Goal: Information Seeking & Learning: Learn about a topic

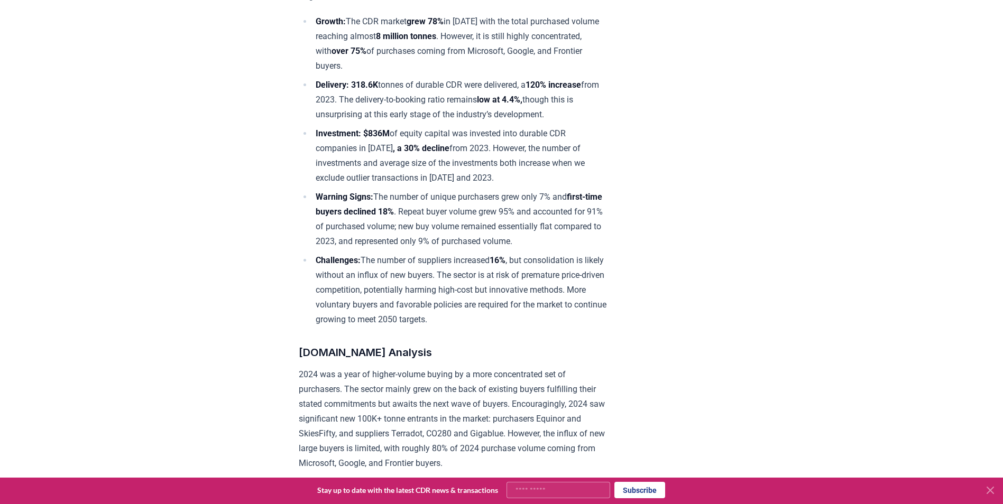
scroll to position [370, 0]
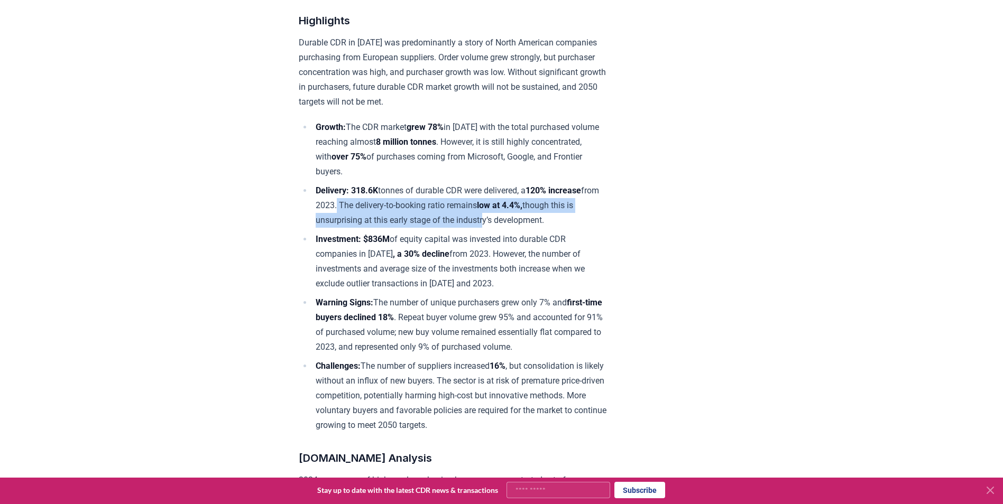
drag, startPoint x: 356, startPoint y: 201, endPoint x: 507, endPoint y: 216, distance: 151.9
click at [507, 216] on li "Delivery: 318.6K tonnes of durable CDR were delivered, a 120% increase from 202…" at bounding box center [461, 205] width 296 height 44
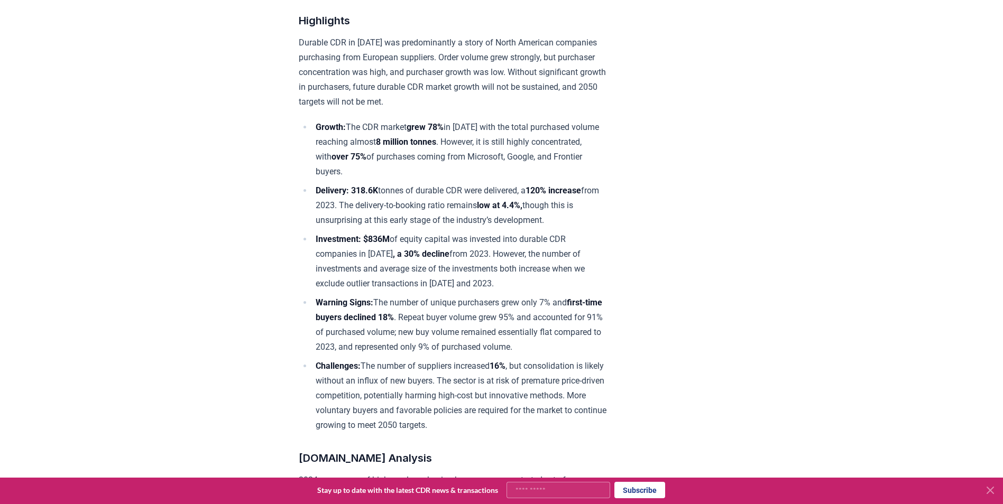
drag, startPoint x: 507, startPoint y: 216, endPoint x: 616, endPoint y: 252, distance: 114.4
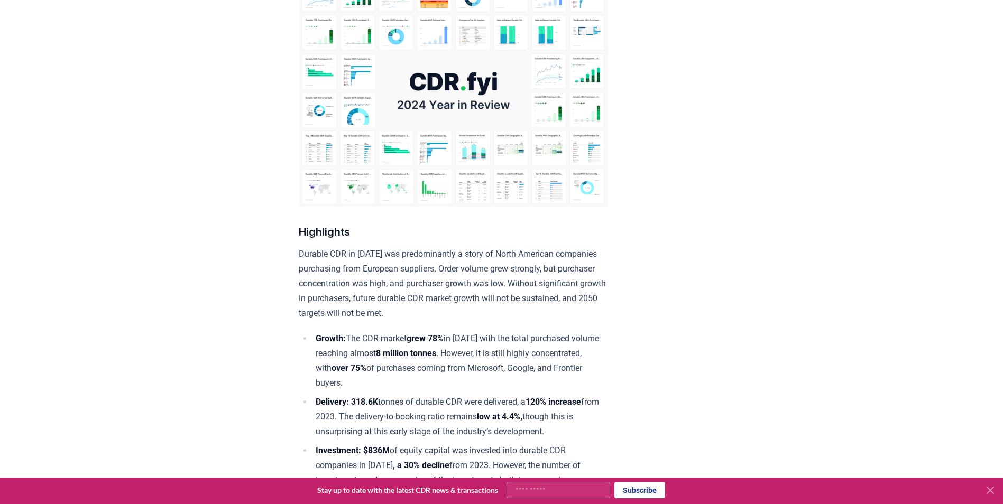
scroll to position [0, 0]
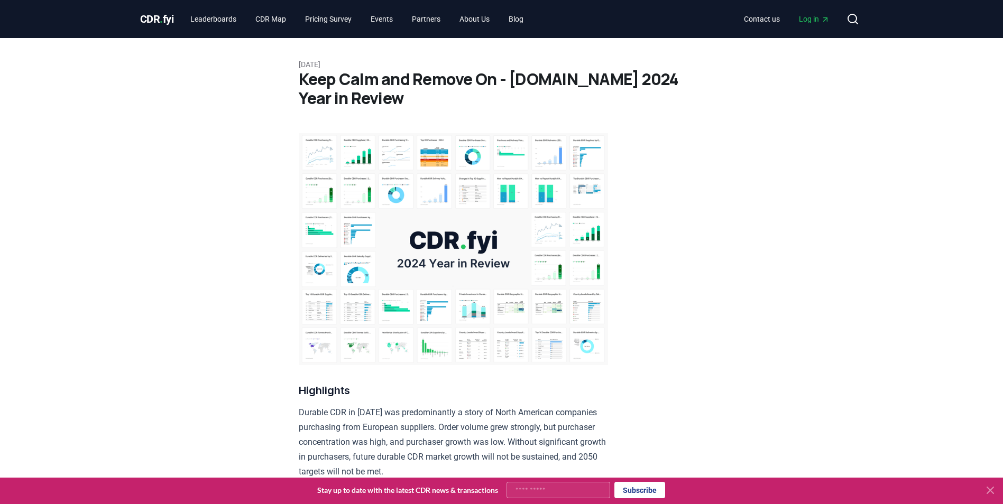
click at [438, 189] on img at bounding box center [453, 249] width 309 height 232
drag, startPoint x: 292, startPoint y: 60, endPoint x: 300, endPoint y: 81, distance: 22.3
click at [475, 59] on p "[DATE]" at bounding box center [502, 64] width 406 height 11
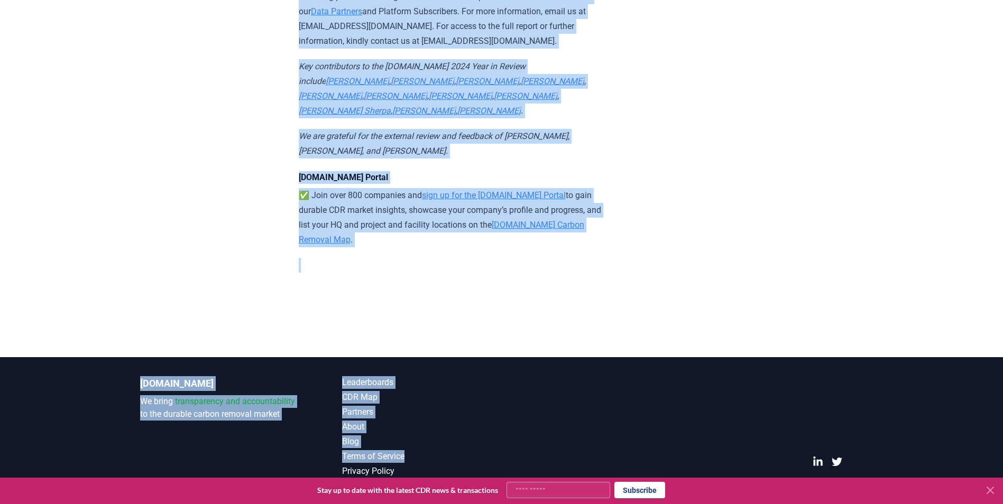
scroll to position [11313, 0]
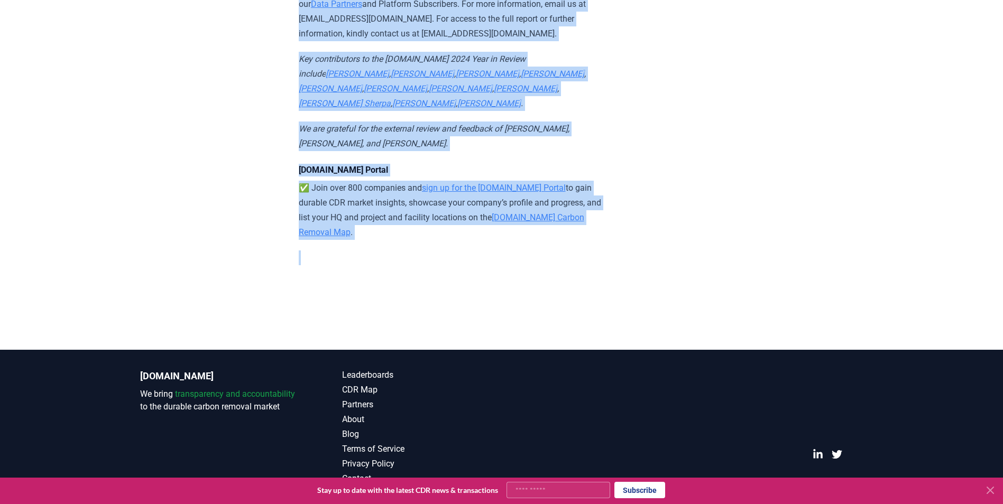
drag, startPoint x: 288, startPoint y: 63, endPoint x: 506, endPoint y: 242, distance: 281.4
copy article "Loremips 44, 7220 Dolo Sita con Adipis El - SED.doe 8161 Temp in Utlabo Etdolor…"
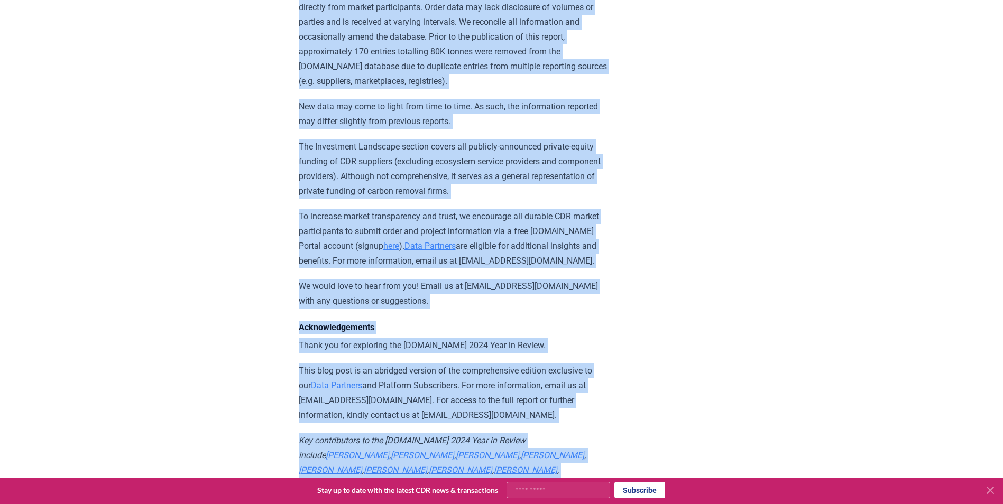
scroll to position [10679, 0]
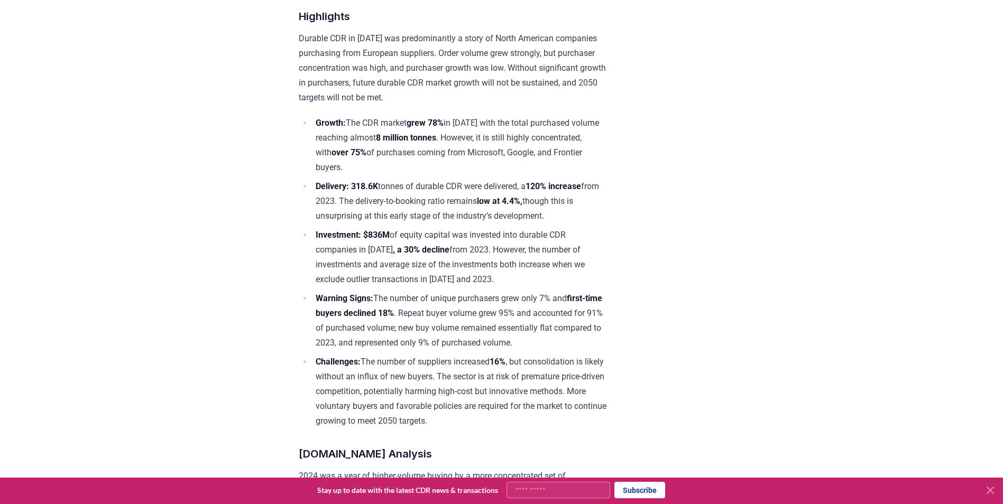
scroll to position [0, 0]
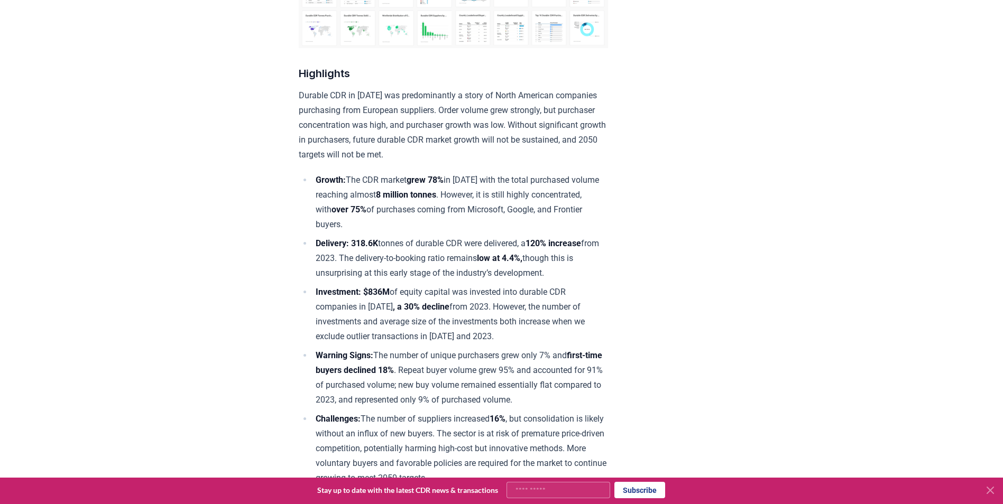
scroll to position [106, 0]
